Goal: Information Seeking & Learning: Learn about a topic

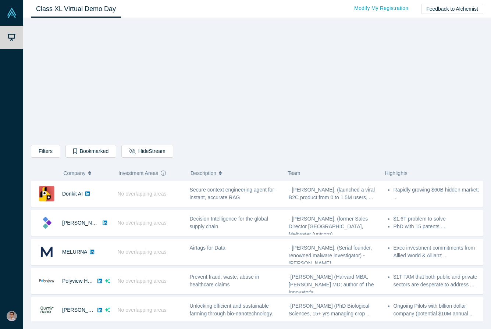
click at [243, 157] on div "Filters AI Artificial Intelligence B2B SaaS AI (Artificial Intelligence) Data A…" at bounding box center [257, 152] width 453 height 15
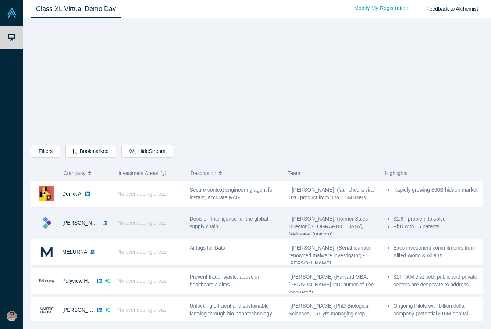
click at [79, 229] on div "[PERSON_NAME]" at bounding box center [81, 222] width 38 height 25
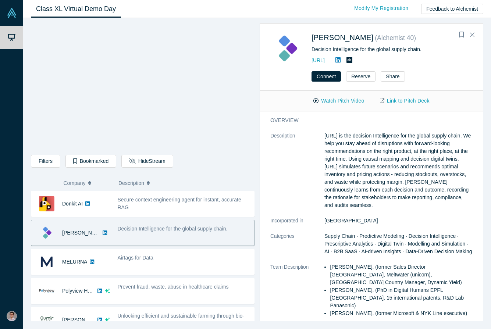
click at [312, 47] on div "Decision Intelligence for the global supply chain." at bounding box center [392, 50] width 161 height 8
drag, startPoint x: 312, startPoint y: 50, endPoint x: 422, endPoint y: 50, distance: 109.6
click at [422, 50] on div "Decision Intelligence for the global supply chain." at bounding box center [392, 50] width 161 height 8
copy div "Decision Intelligence for the global supply chain"
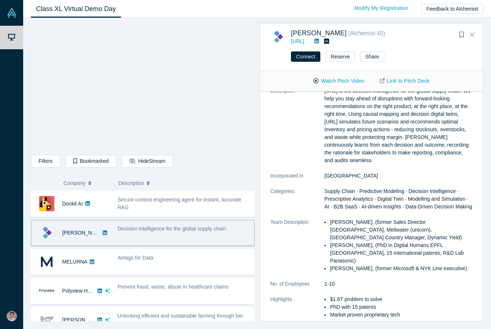
scroll to position [29, 0]
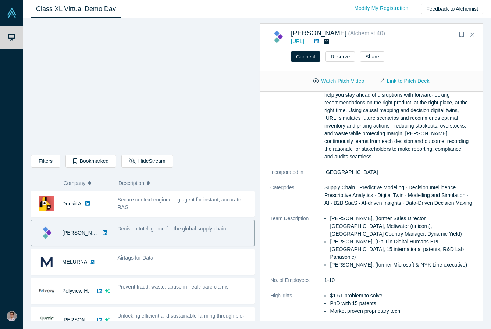
click at [343, 83] on button "Watch Pitch Video" at bounding box center [339, 81] width 66 height 13
click at [340, 80] on button "Watch Pitch Video" at bounding box center [339, 81] width 66 height 13
click at [129, 163] on icon "button" at bounding box center [131, 161] width 5 height 5
click at [333, 77] on button "Watch Pitch Video" at bounding box center [339, 81] width 66 height 13
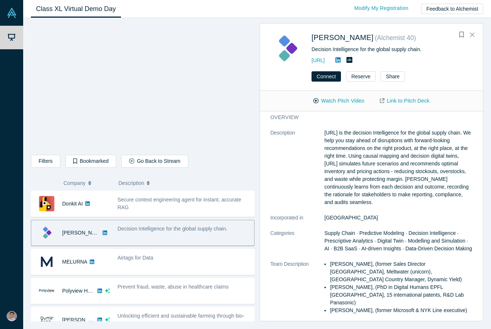
scroll to position [0, 0]
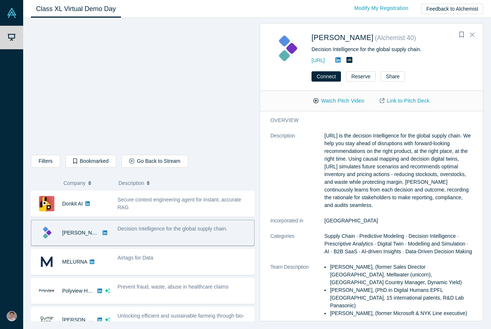
click at [334, 152] on p "[URL] is the decision Intelligence for the global supply chain. We help you sta…" at bounding box center [399, 170] width 148 height 77
click at [326, 136] on p "[URL] is the decision Intelligence for the global supply chain. We help you sta…" at bounding box center [399, 170] width 148 height 77
drag, startPoint x: 326, startPoint y: 136, endPoint x: 349, endPoint y: 203, distance: 71.3
click at [349, 203] on p "[URL] is the decision Intelligence for the global supply chain. We help you sta…" at bounding box center [399, 170] width 148 height 77
copy p "[URL] is the decision Intelligence for the global supply chain. We help you sta…"
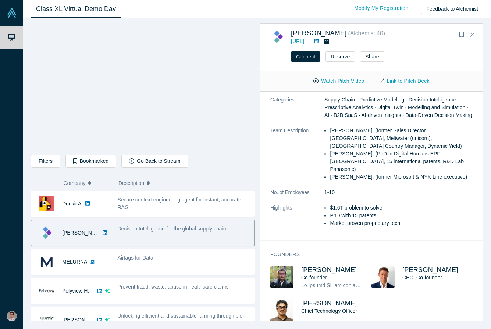
scroll to position [121, 0]
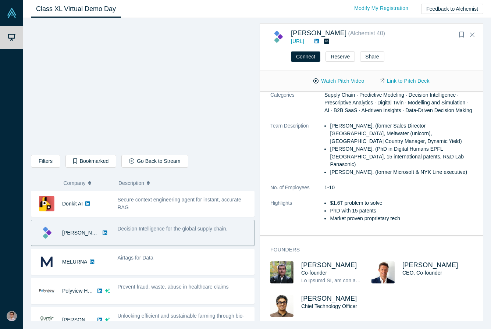
click at [391, 175] on dl "Description [URL] is the decision Intelligence for the global supply chain. We …" at bounding box center [371, 111] width 202 height 240
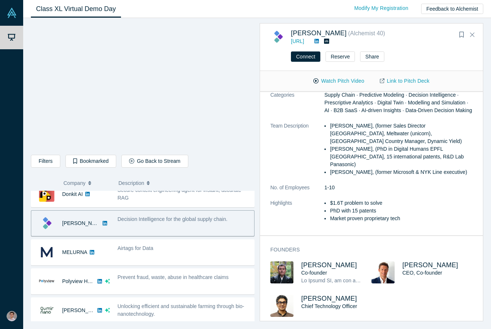
scroll to position [13, 0]
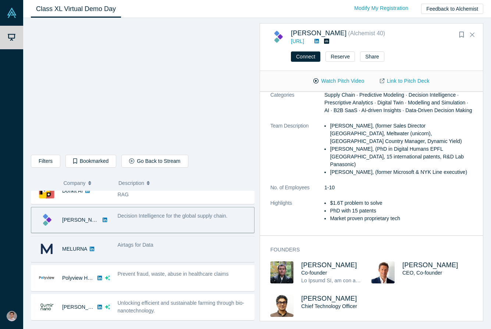
click at [157, 250] on div "Airtags for Data" at bounding box center [184, 249] width 141 height 23
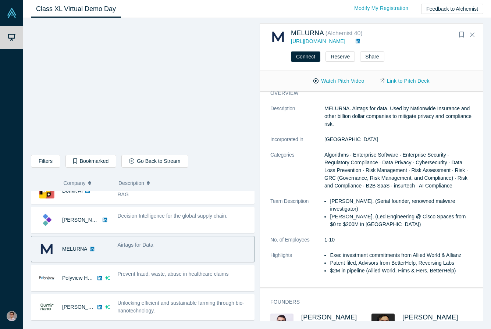
scroll to position [0, 0]
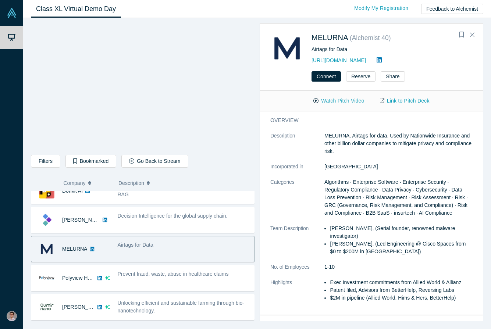
click at [338, 103] on button "Watch Pitch Video" at bounding box center [339, 101] width 66 height 13
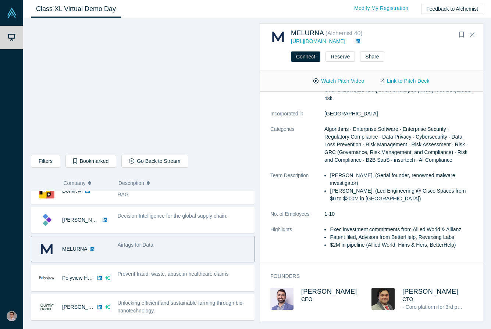
scroll to position [34, 0]
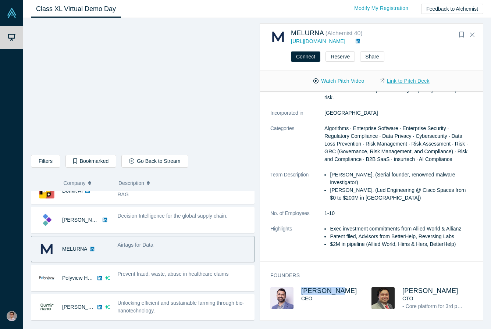
click at [404, 79] on link "Link to Pitch Deck" at bounding box center [404, 81] width 65 height 13
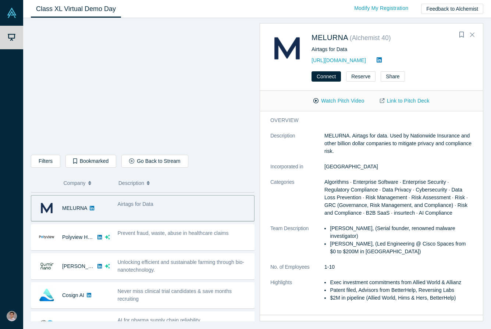
scroll to position [54, 0]
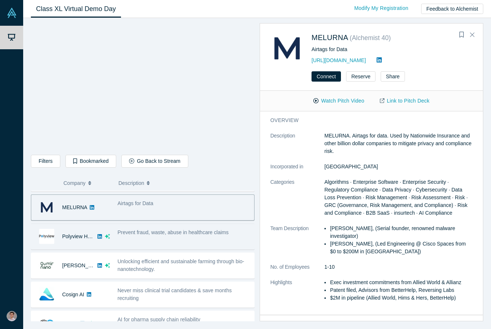
click at [178, 244] on div "Prevent fraud, waste, abuse in healthcare claims" at bounding box center [184, 236] width 141 height 23
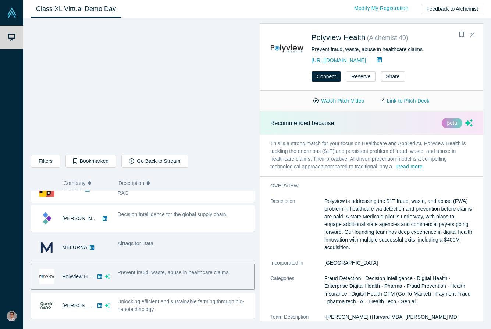
scroll to position [14, 0]
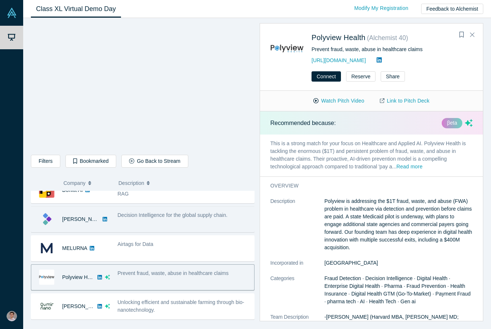
click at [173, 220] on div "Decision Intelligence for the global supply chain." at bounding box center [184, 219] width 141 height 23
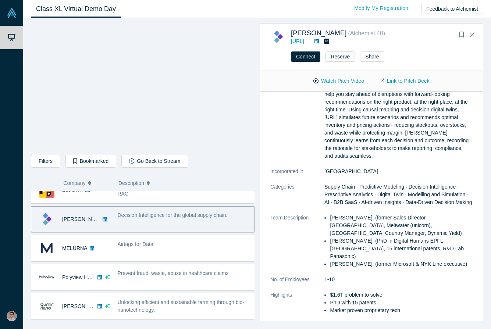
scroll to position [6, 0]
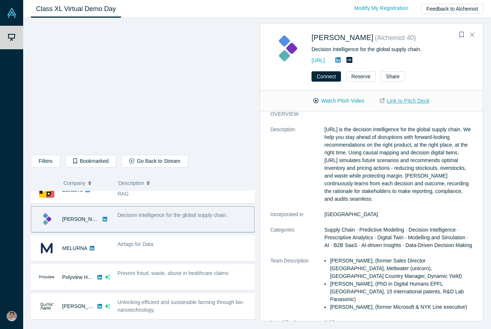
click at [407, 100] on link "Link to Pitch Deck" at bounding box center [404, 101] width 65 height 13
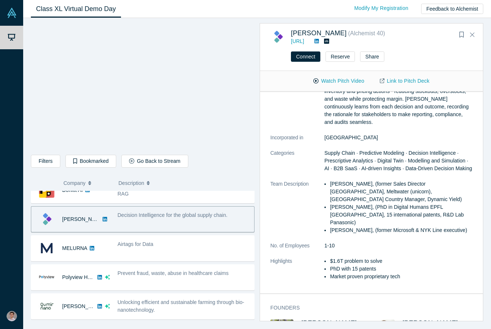
scroll to position [121, 0]
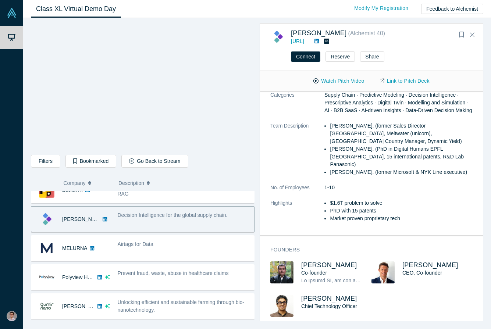
click at [418, 272] on div "[PERSON_NAME] CEO, Co-founder" at bounding box center [437, 273] width 70 height 23
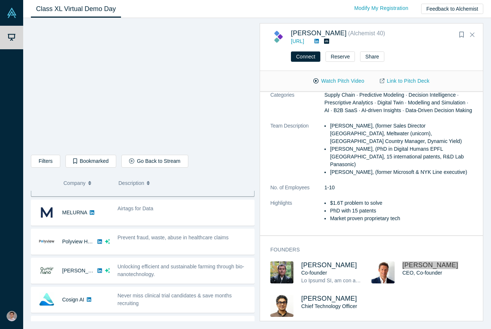
scroll to position [50, 0]
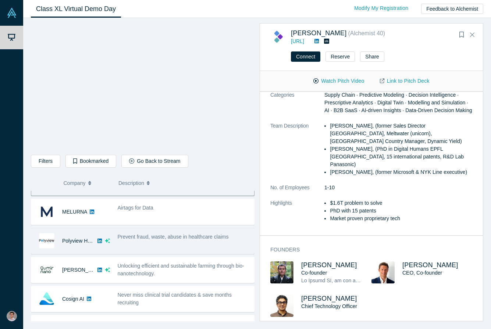
click at [194, 248] on div "Prevent fraud, waste, abuse in healthcare claims" at bounding box center [184, 241] width 141 height 23
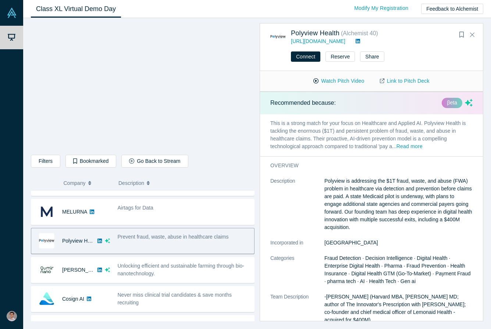
scroll to position [0, 0]
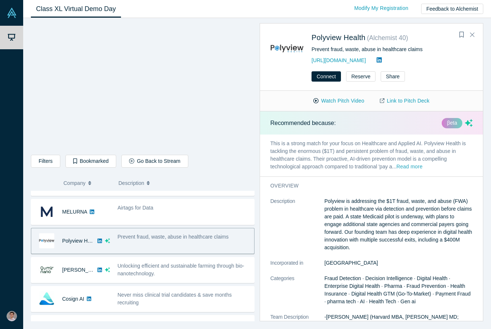
click at [417, 165] on button "Read more" at bounding box center [410, 167] width 26 height 8
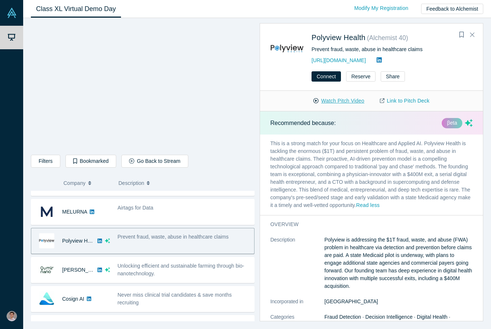
click at [350, 102] on button "Watch Pitch Video" at bounding box center [339, 101] width 66 height 13
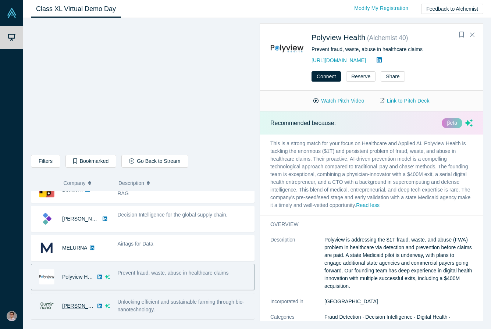
scroll to position [13, 0]
click at [71, 251] on link "MELURNA" at bounding box center [74, 249] width 25 height 6
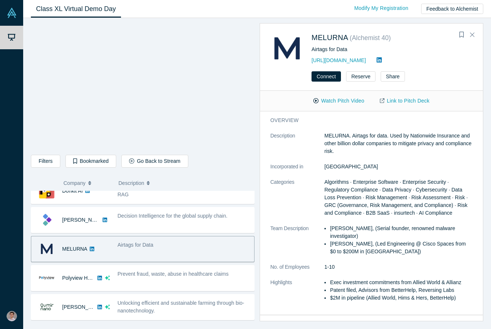
click at [191, 251] on div "Airtags for Data" at bounding box center [184, 249] width 141 height 23
click at [355, 79] on button "Reserve" at bounding box center [360, 76] width 29 height 10
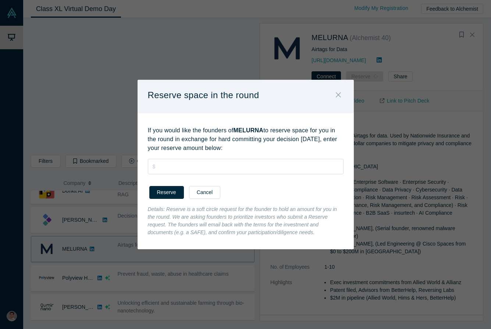
click at [341, 92] on button "Close" at bounding box center [338, 96] width 15 height 16
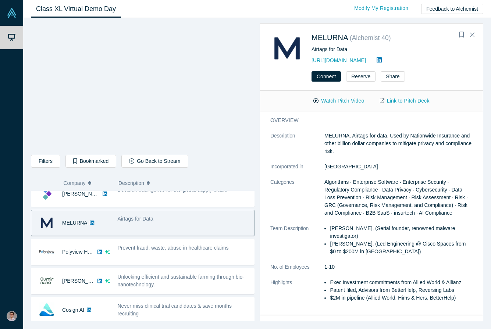
scroll to position [39, 0]
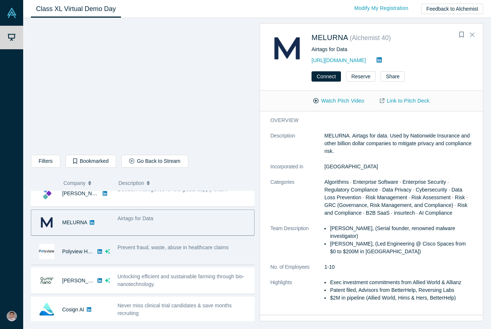
click at [208, 253] on div "Prevent fraud, waste, abuse in healthcare claims" at bounding box center [184, 251] width 141 height 23
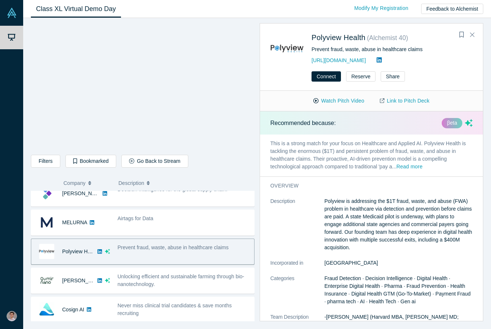
click at [216, 253] on div "Prevent fraud, waste, abuse in healthcare claims" at bounding box center [184, 251] width 141 height 23
drag, startPoint x: 312, startPoint y: 49, endPoint x: 424, endPoint y: 51, distance: 111.9
click at [424, 51] on div "Prevent fraud, waste, abuse in healthcare claims" at bounding box center [392, 50] width 161 height 8
copy div "Prevent fraud, waste, abuse in healthcare claims"
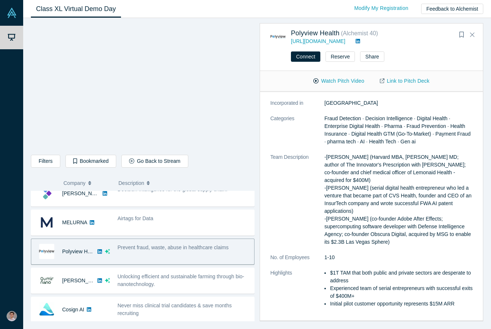
scroll to position [232, 0]
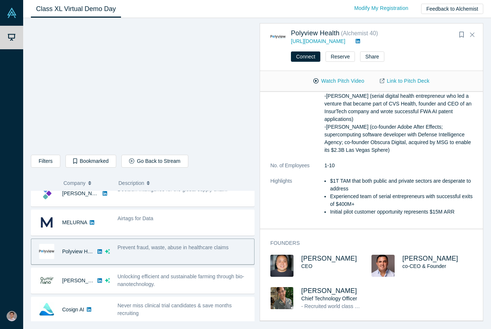
click at [427, 289] on div "[PERSON_NAME] CEO [PERSON_NAME] co-CEO & Founder [PERSON_NAME] Chief Technology…" at bounding box center [371, 288] width 202 height 66
copy span "[PERSON_NAME]"
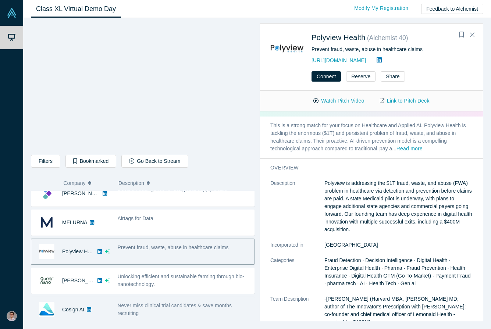
scroll to position [0, 0]
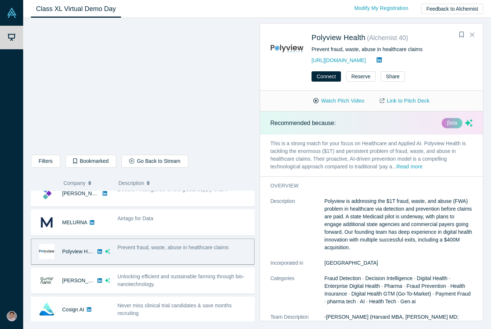
click at [338, 208] on p "Polyview is addressing the $1T fraud, waste, and abuse (FWA) problem in healthc…" at bounding box center [399, 225] width 148 height 54
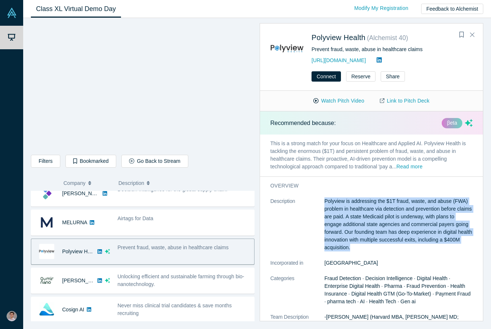
drag, startPoint x: 325, startPoint y: 200, endPoint x: 389, endPoint y: 247, distance: 79.9
click at [389, 247] on p "Polyview is addressing the $1T fraud, waste, and abuse (FWA) problem in healthc…" at bounding box center [399, 225] width 148 height 54
copy p "Polyview is addressing the $1T fraud, waste, and abuse (FWA) problem in healthc…"
click at [328, 75] on button "Connect" at bounding box center [326, 76] width 29 height 10
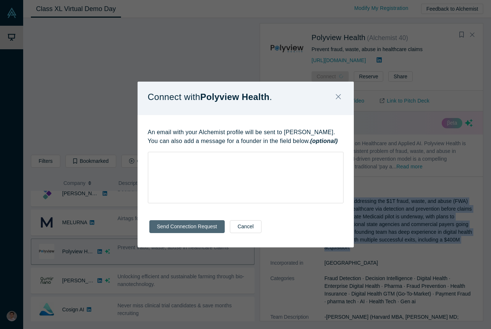
click at [170, 229] on button "Send Connection Request" at bounding box center [186, 226] width 75 height 13
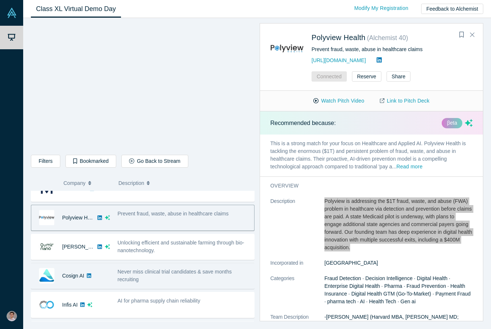
scroll to position [75, 0]
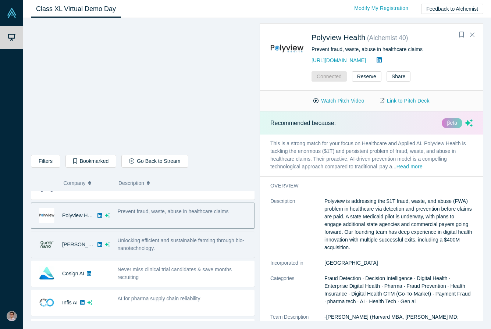
click at [199, 246] on div "Unlocking efficient and sustainable farming through bio-nanotechnology." at bounding box center [184, 244] width 133 height 15
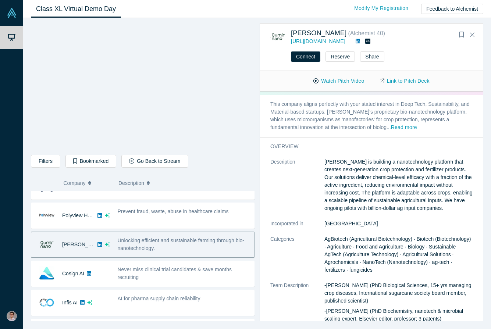
scroll to position [0, 0]
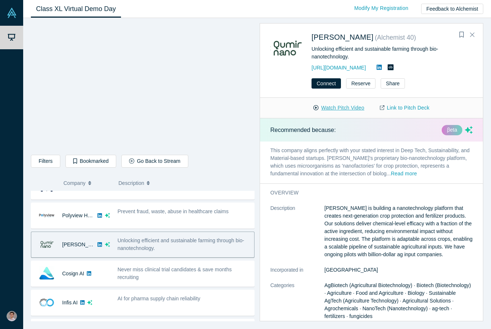
click at [335, 111] on button "Watch Pitch Video" at bounding box center [339, 108] width 66 height 13
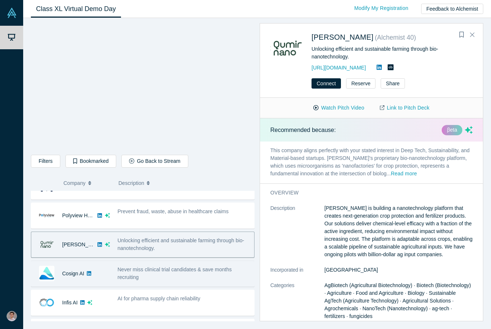
click at [134, 280] on span "Never miss clinical trial candidates & save months recruiting" at bounding box center [175, 274] width 114 height 14
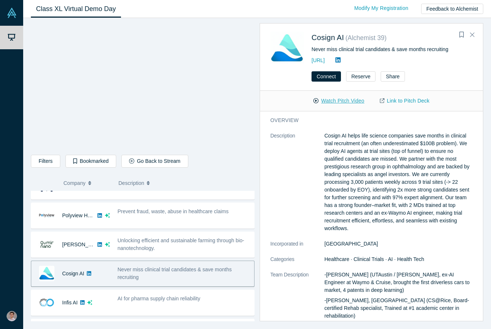
click at [339, 99] on button "Watch Pitch Video" at bounding box center [339, 101] width 66 height 13
click at [409, 121] on h3 "overview" at bounding box center [366, 121] width 192 height 8
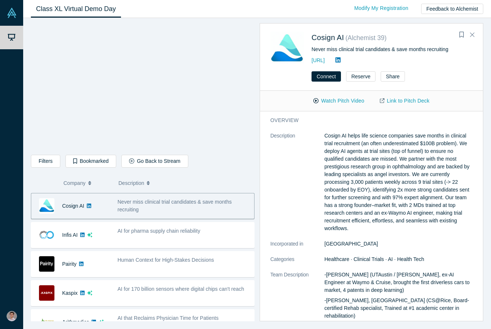
scroll to position [144, 0]
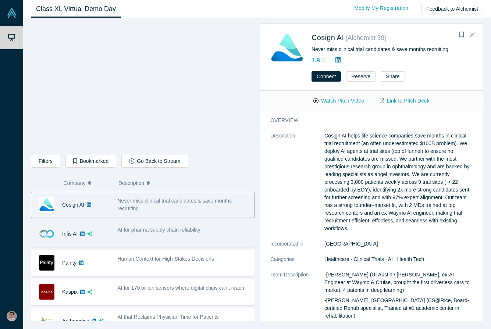
click at [146, 241] on div "AI for pharma supply chain reliability" at bounding box center [184, 234] width 141 height 23
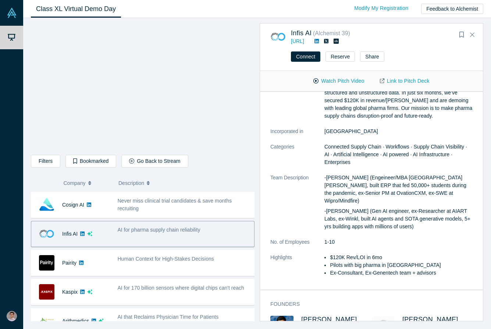
scroll to position [0, 0]
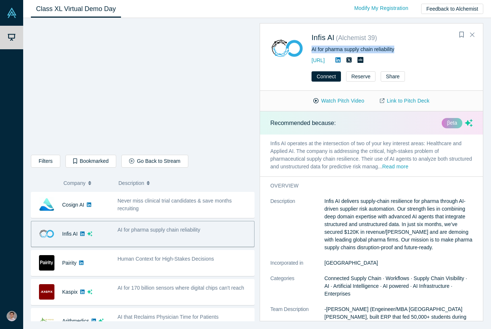
drag, startPoint x: 311, startPoint y: 48, endPoint x: 395, endPoint y: 48, distance: 84.3
click at [395, 48] on div "Infis AI ( Alchemist 39 ) AI for pharma supply chain reliability [URL]" at bounding box center [372, 48] width 205 height 33
copy div "AI for pharma supply chain reliability"
click at [336, 102] on button "Watch Pitch Video" at bounding box center [339, 101] width 66 height 13
click at [333, 220] on p "Infis AI delivers supply-chain resilience for pharma through AI-driven supplier…" at bounding box center [399, 225] width 148 height 54
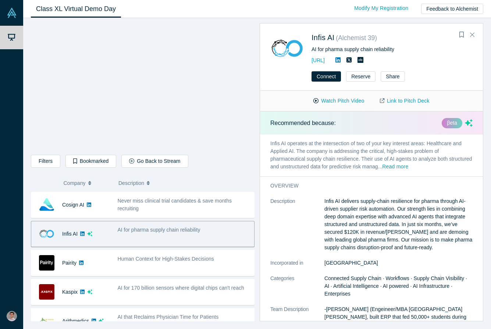
drag, startPoint x: 324, startPoint y: 200, endPoint x: 392, endPoint y: 244, distance: 80.9
click at [392, 244] on p "Infis AI delivers supply-chain resilience for pharma through AI-driven supplier…" at bounding box center [399, 225] width 148 height 54
click at [379, 224] on p "Infis AI delivers supply-chain resilience for pharma through AI-driven supplier…" at bounding box center [399, 225] width 148 height 54
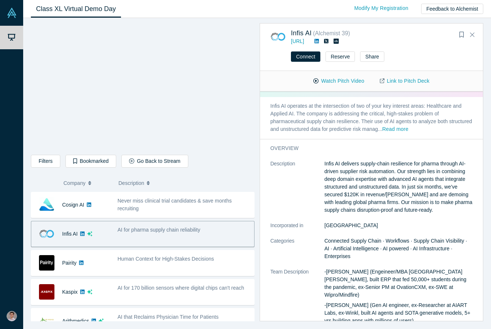
scroll to position [19, 0]
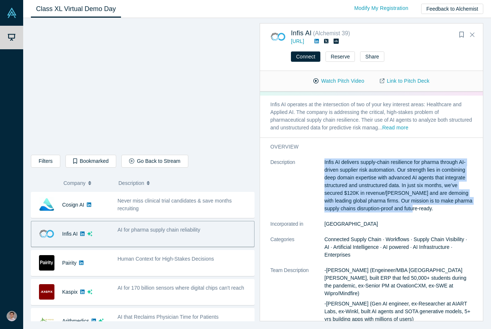
drag, startPoint x: 322, startPoint y: 162, endPoint x: 418, endPoint y: 211, distance: 108.1
click at [418, 211] on dl "Description Infis AI delivers supply-chain resilience for pharma through AI-dri…" at bounding box center [371, 268] width 202 height 219
copy dl "Infis AI delivers supply-chain resilience for pharma through AI-driven supplier…"
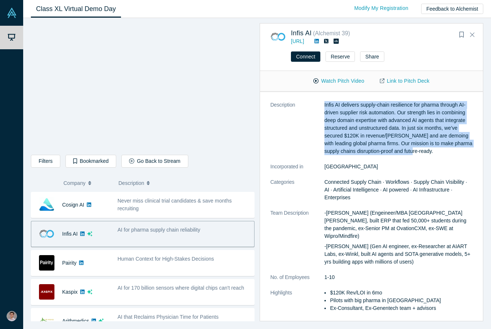
scroll to position [132, 0]
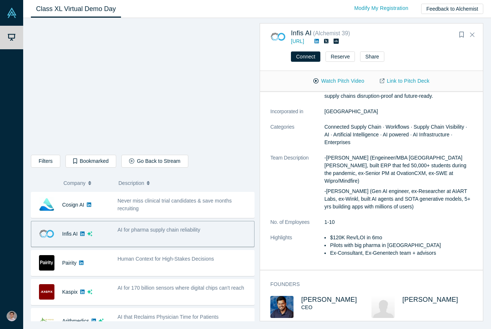
click at [337, 308] on div "[PERSON_NAME] CEO" at bounding box center [336, 307] width 70 height 22
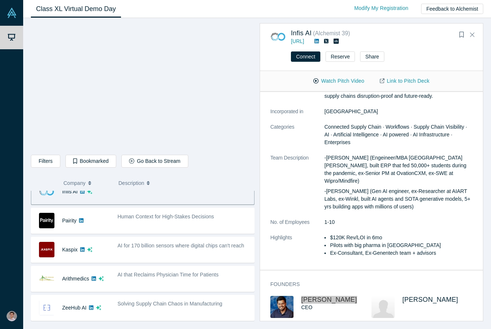
scroll to position [187, 0]
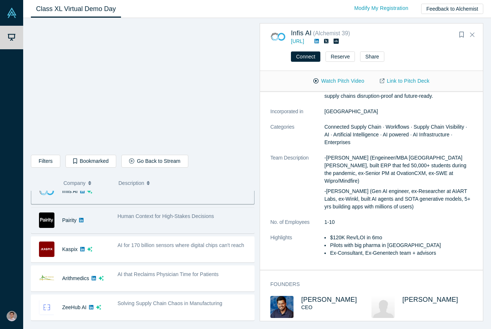
click at [172, 229] on div "Human Context for High-Stakes Decisions" at bounding box center [184, 220] width 141 height 23
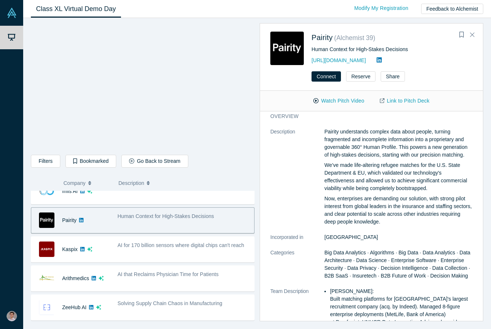
scroll to position [0, 0]
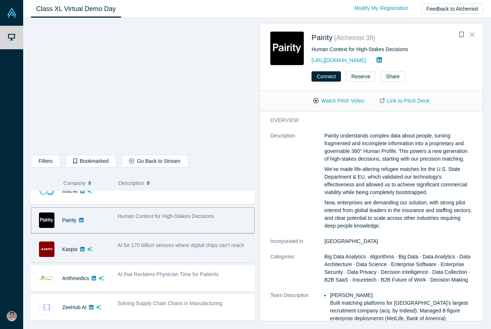
click at [186, 258] on div "AI for 170 billion sensors where digital chips can't reach" at bounding box center [184, 249] width 141 height 23
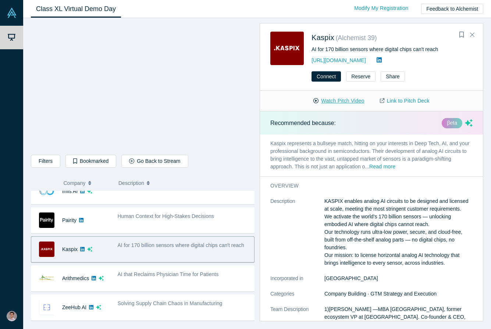
click at [333, 102] on button "Watch Pitch Video" at bounding box center [339, 101] width 66 height 13
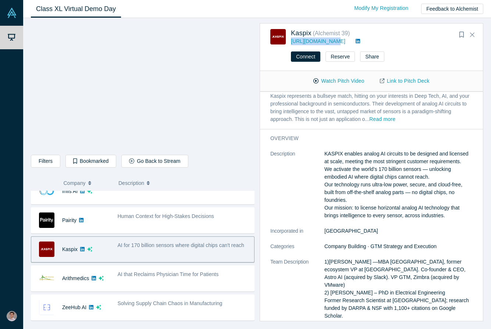
scroll to position [28, 0]
click at [336, 151] on p "KASPIX enables analog AI circuits to be designed and licensed at scale, meeting…" at bounding box center [399, 185] width 148 height 70
drag, startPoint x: 324, startPoint y: 153, endPoint x: 364, endPoint y: 169, distance: 42.8
click at [364, 169] on p "KASPIX enables analog AI circuits to be designed and licensed at scale, meeting…" at bounding box center [399, 185] width 148 height 70
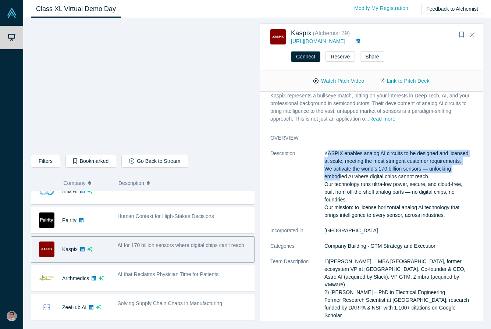
drag, startPoint x: 327, startPoint y: 154, endPoint x: 338, endPoint y: 178, distance: 26.5
click at [338, 178] on p "KASPIX enables analog AI circuits to be designed and licensed at scale, meeting…" at bounding box center [399, 185] width 148 height 70
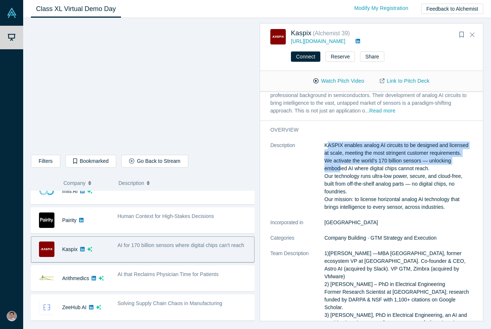
scroll to position [37, 0]
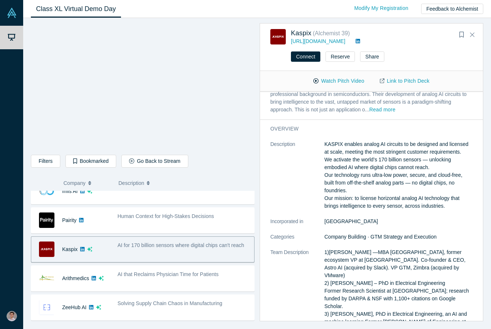
click at [338, 178] on p "KASPIX enables analog AI circuits to be designed and licensed at scale, meeting…" at bounding box center [399, 176] width 148 height 70
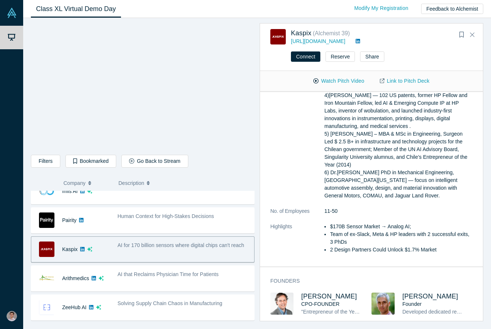
scroll to position [277, 0]
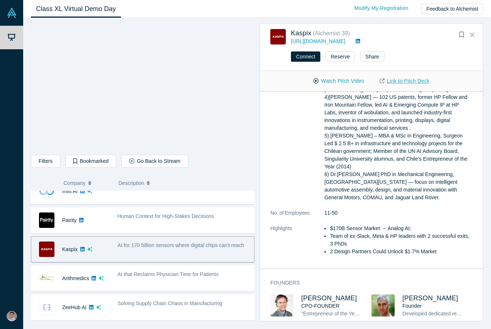
click at [409, 83] on link "Link to Pitch Deck" at bounding box center [404, 81] width 65 height 13
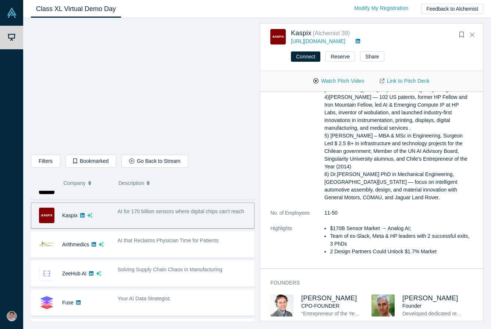
scroll to position [221, 0]
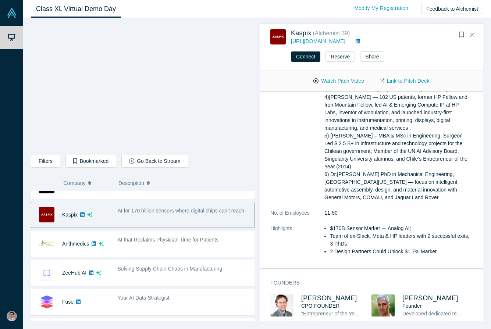
click at [273, 225] on dt "Highlights" at bounding box center [297, 244] width 54 height 39
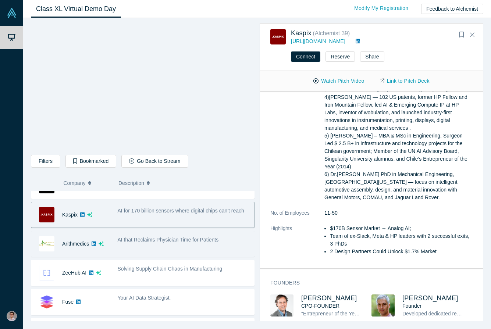
click at [191, 246] on div "AI that Reclaims Physician Time for Patients" at bounding box center [184, 244] width 141 height 23
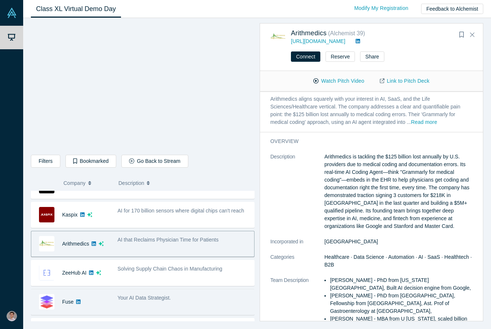
scroll to position [0, 0]
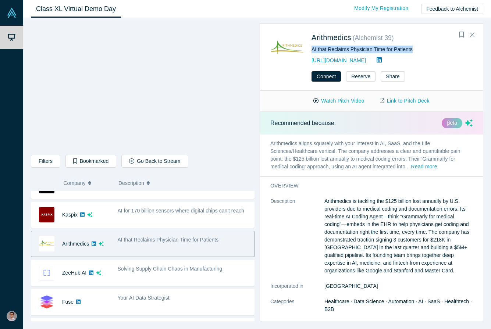
drag, startPoint x: 313, startPoint y: 49, endPoint x: 415, endPoint y: 53, distance: 102.3
click at [415, 53] on div "AI that Reclaims Physician Time for Patients" at bounding box center [392, 50] width 161 height 8
copy div "AI that Reclaims Physician Time for Patients"
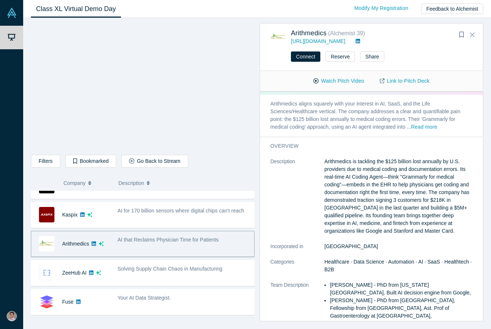
scroll to position [24, 0]
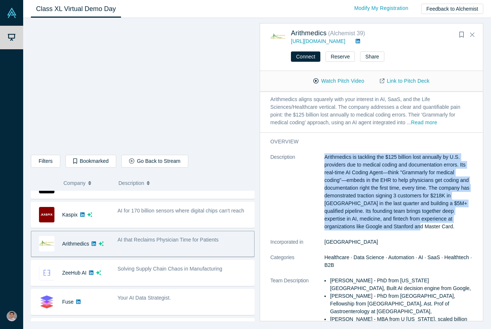
drag, startPoint x: 325, startPoint y: 157, endPoint x: 390, endPoint y: 227, distance: 94.7
click at [390, 227] on p "Arithmedics is tackling the $125 billion lost annually by U.S. providers due to…" at bounding box center [399, 191] width 148 height 77
copy p "Arithmedics is tackling the $125 billion lost annually by U.S. providers due to…"
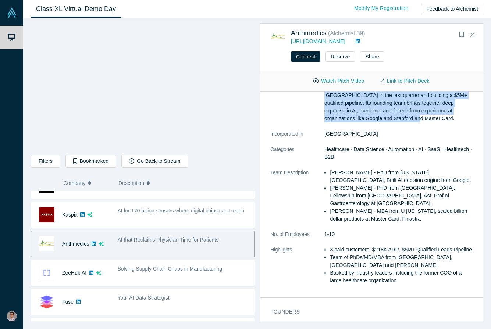
scroll to position [195, 0]
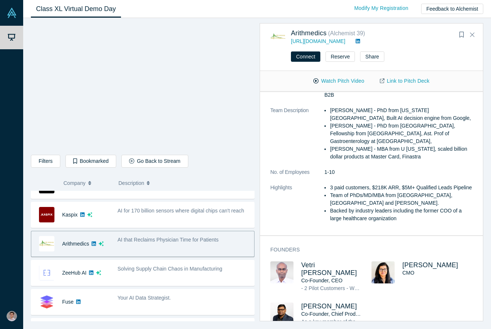
click at [351, 262] on h3 "Vetri [PERSON_NAME]" at bounding box center [331, 269] width 60 height 15
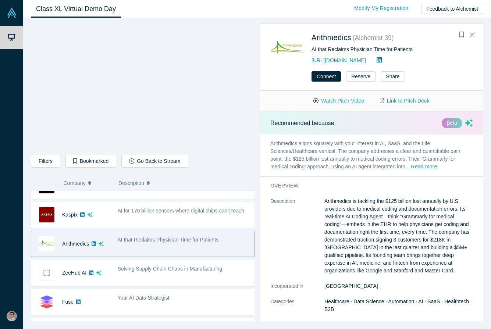
click at [334, 101] on button "Watch Pitch Video" at bounding box center [339, 101] width 66 height 13
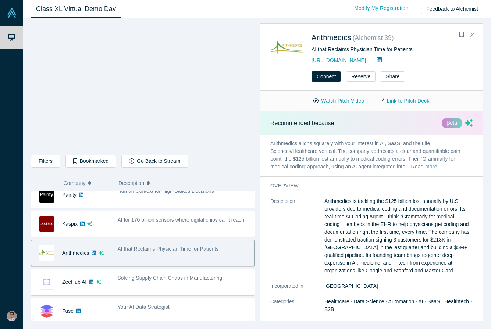
scroll to position [214, 0]
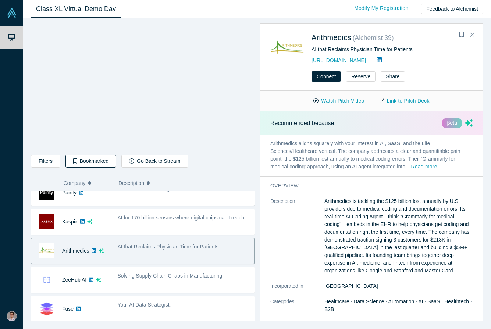
click at [90, 163] on button "Bookmarked" at bounding box center [90, 161] width 51 height 13
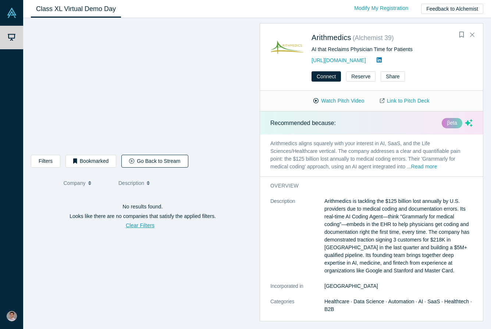
click at [146, 160] on button "Go Back to Stream" at bounding box center [154, 161] width 67 height 13
click at [345, 99] on button "Watch Pitch Video" at bounding box center [339, 101] width 66 height 13
click at [43, 163] on button "Filters" at bounding box center [45, 161] width 29 height 13
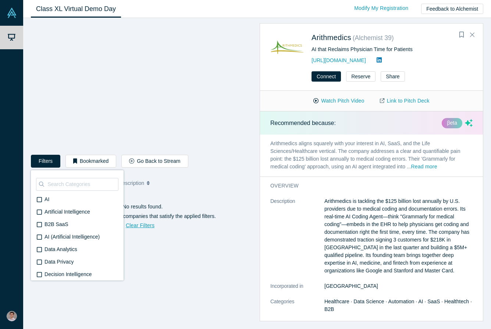
click at [43, 163] on button "Filters" at bounding box center [45, 161] width 29 height 13
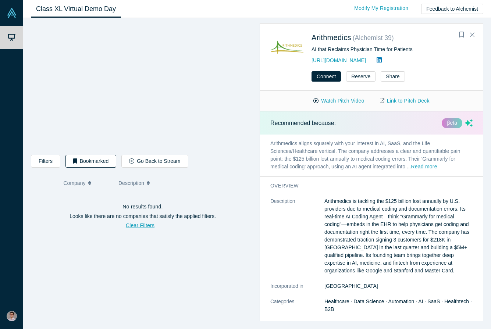
click at [84, 163] on button "Bookmarked" at bounding box center [90, 161] width 51 height 13
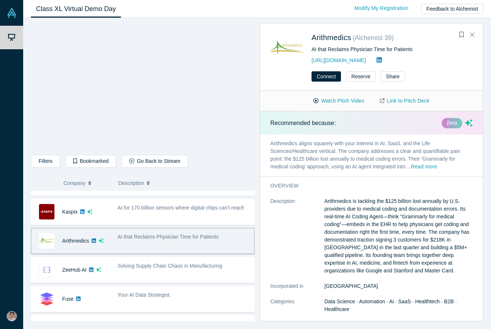
scroll to position [224, 0]
click at [388, 78] on button "Share" at bounding box center [393, 76] width 24 height 10
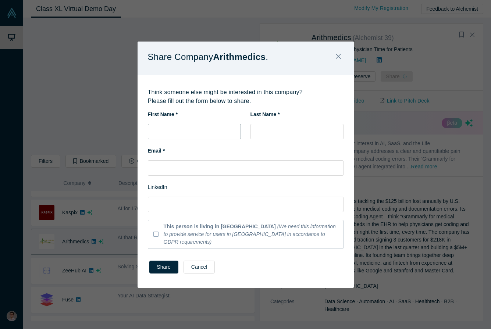
click at [199, 139] on input "text" at bounding box center [194, 131] width 93 height 15
click at [338, 55] on button "Close" at bounding box center [338, 57] width 15 height 16
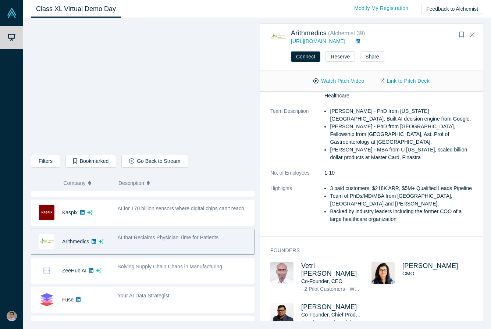
scroll to position [195, 0]
click at [373, 58] on button "Share" at bounding box center [372, 57] width 24 height 10
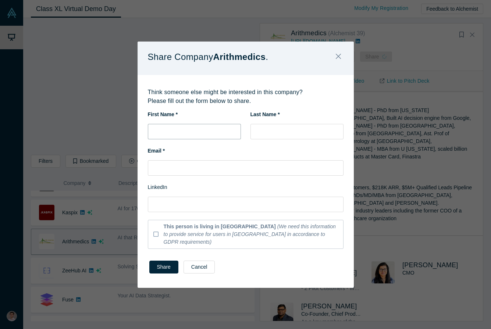
click at [196, 138] on input "text" at bounding box center [194, 131] width 93 height 15
type input "[PERSON_NAME]"
click at [339, 60] on icon "Close" at bounding box center [338, 56] width 5 height 8
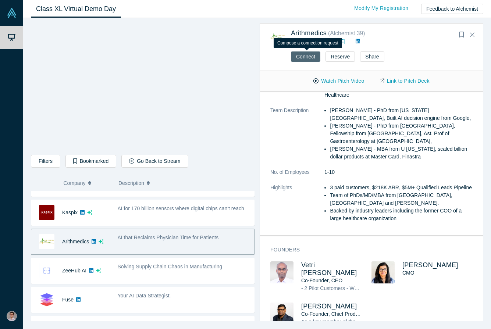
click at [312, 58] on button "Connect" at bounding box center [305, 57] width 29 height 10
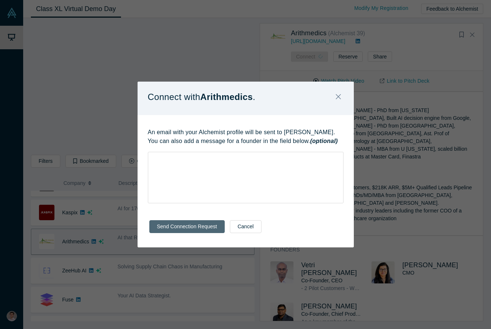
click at [203, 226] on button "Send Connection Request" at bounding box center [186, 226] width 75 height 13
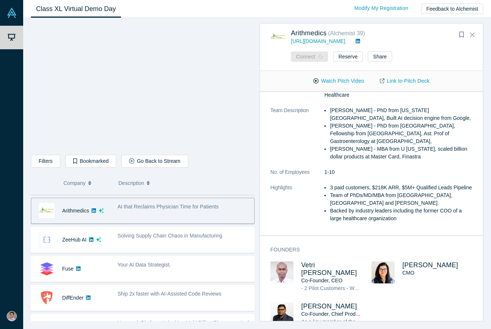
scroll to position [268, 0]
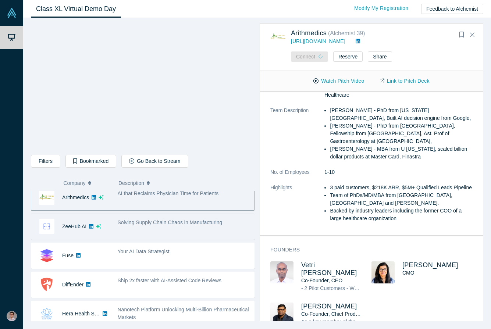
click at [210, 234] on div "Solving Supply Chain Chaos in Manufacturing" at bounding box center [184, 226] width 141 height 23
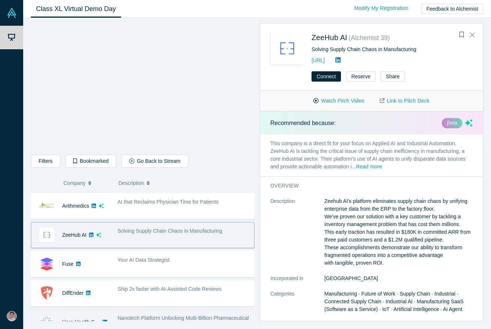
scroll to position [253, 0]
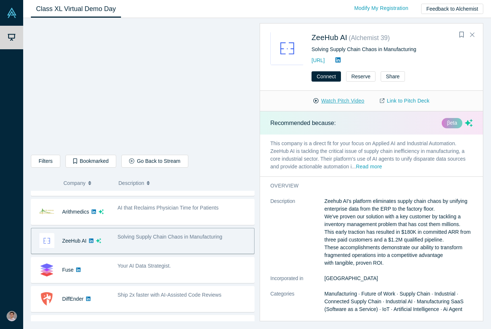
click at [338, 102] on button "Watch Pitch Video" at bounding box center [339, 101] width 66 height 13
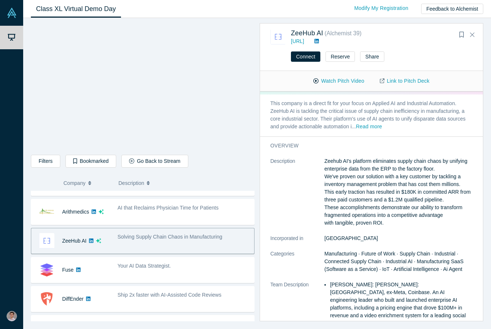
scroll to position [22, 0]
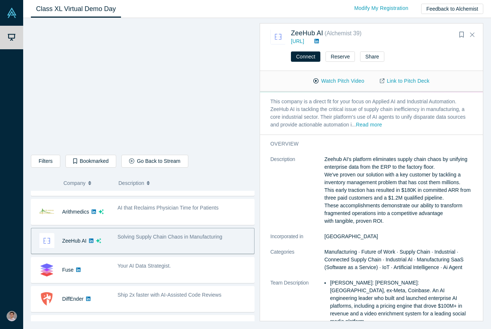
drag, startPoint x: 326, startPoint y: 159, endPoint x: 385, endPoint y: 221, distance: 86.7
click at [385, 221] on p "Zeehub AI's platform eliminates supply chain chaos by unifying enterprise data …" at bounding box center [399, 191] width 148 height 70
copy p "Zeehub AI's platform eliminates supply chain chaos by unifying enterprise data …"
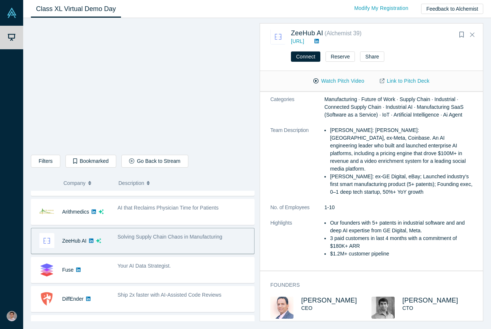
scroll to position [175, 0]
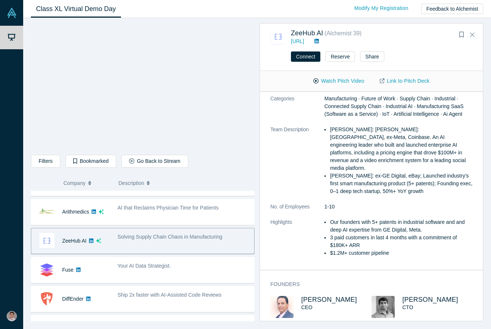
click at [238, 166] on div "Filters AI Artificial Intelligence B2B SaaS AI (Artificial Intelligence) Data A…" at bounding box center [143, 162] width 224 height 15
